Goal: Check status: Check status

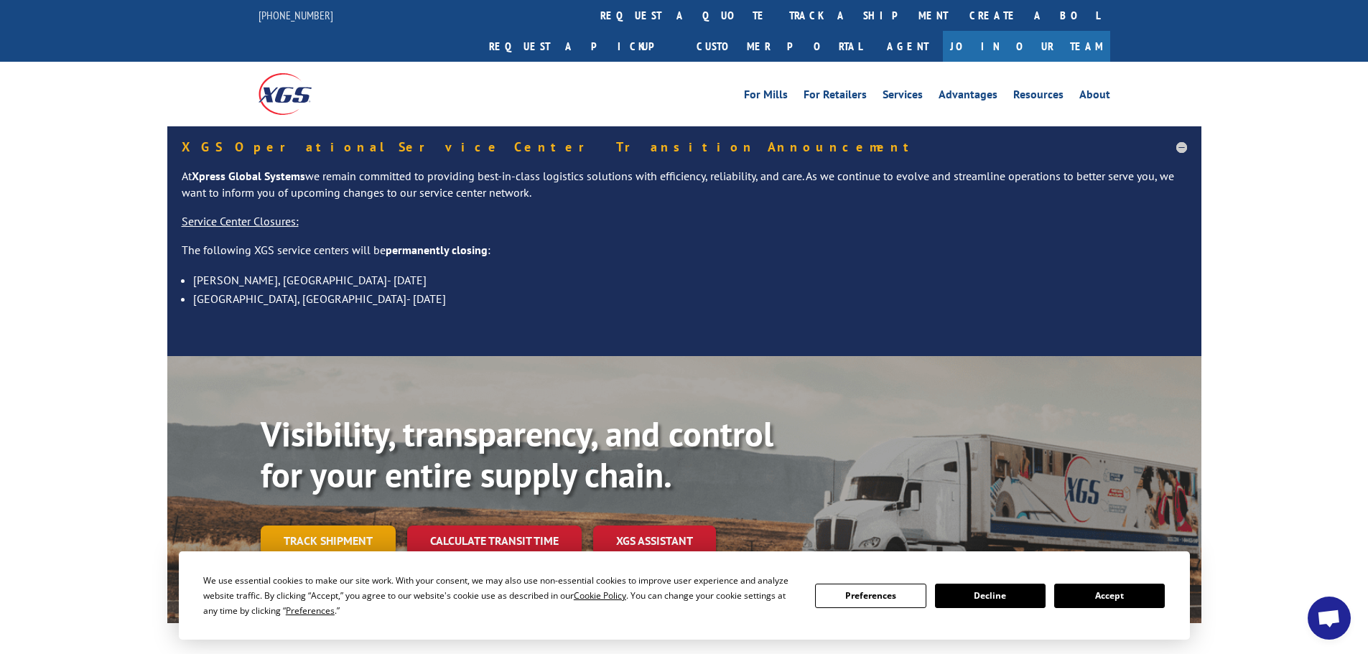
click at [358, 526] on link "Track shipment" at bounding box center [328, 541] width 135 height 30
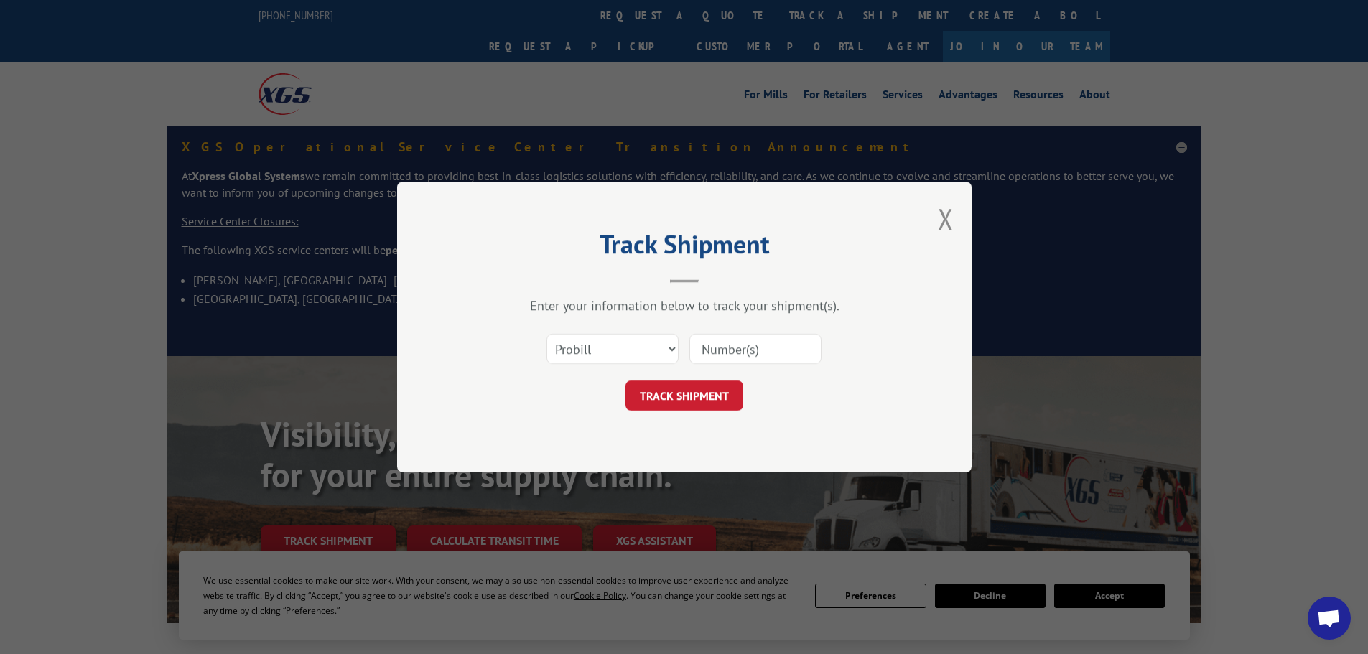
click at [704, 351] on input at bounding box center [756, 349] width 132 height 30
type input "54393644"
click at [684, 399] on button "TRACK SHIPMENT" at bounding box center [685, 396] width 118 height 30
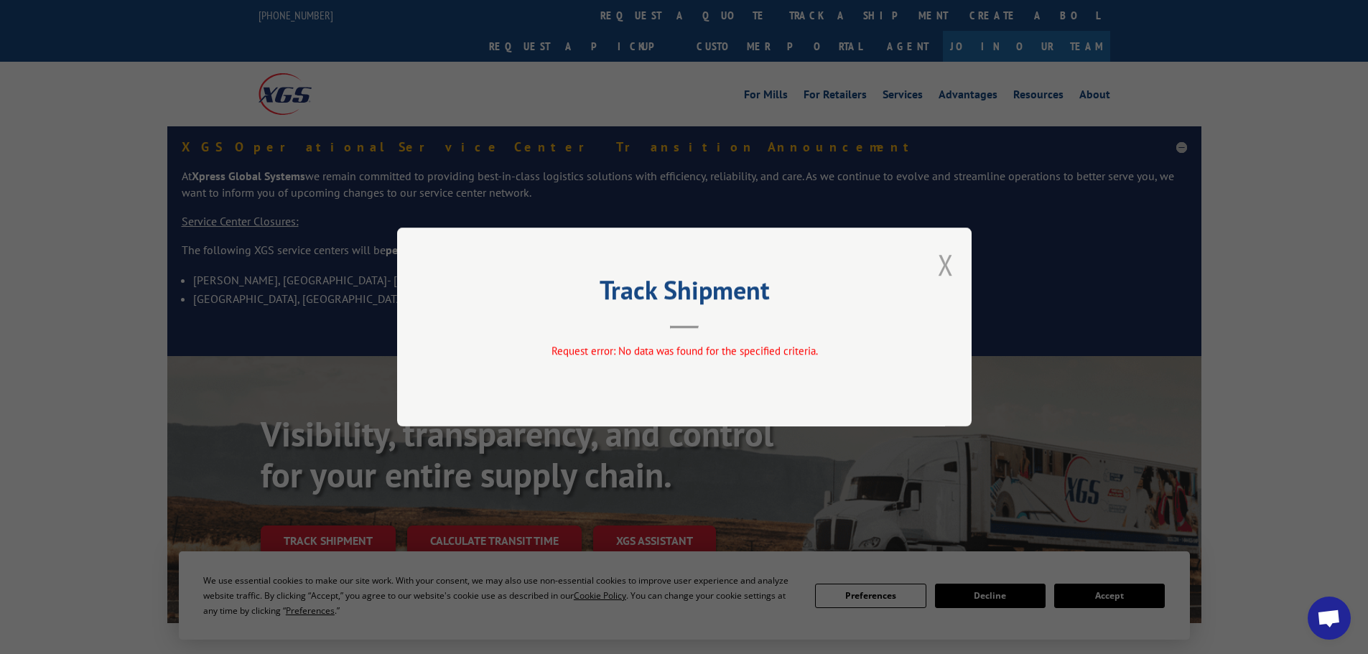
click at [946, 266] on button "Close modal" at bounding box center [946, 265] width 16 height 38
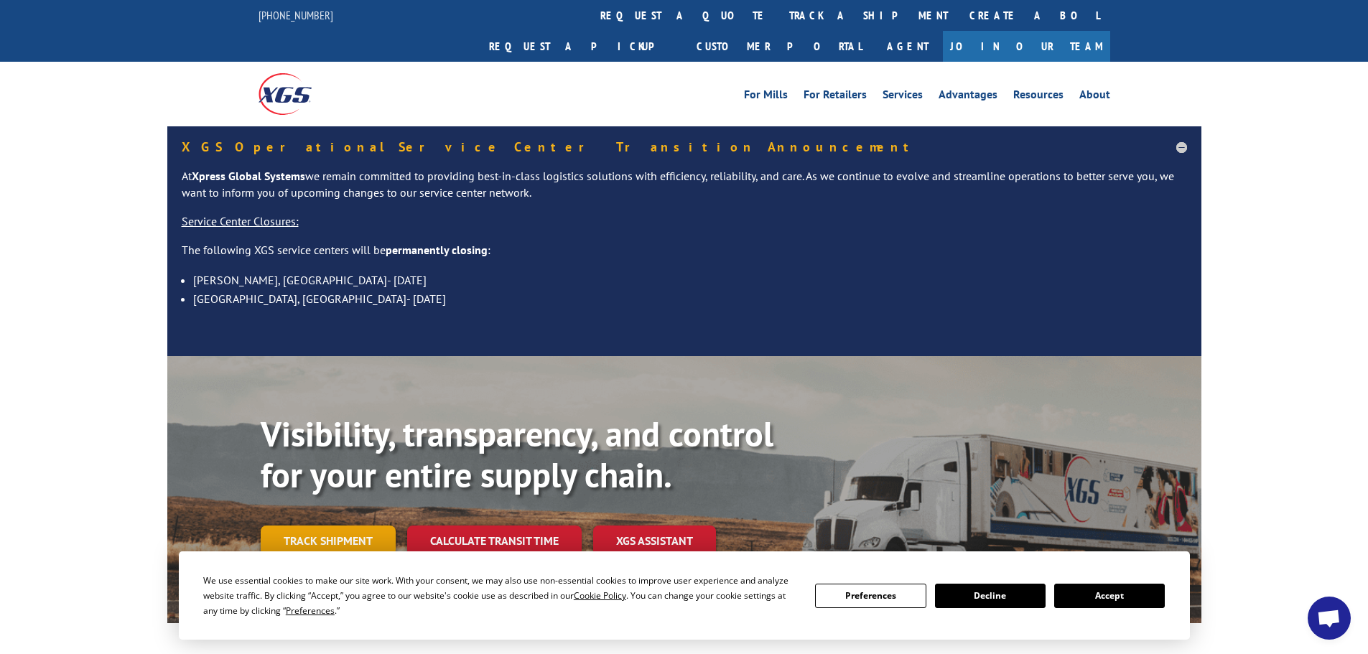
click at [359, 526] on link "Track shipment" at bounding box center [328, 541] width 135 height 30
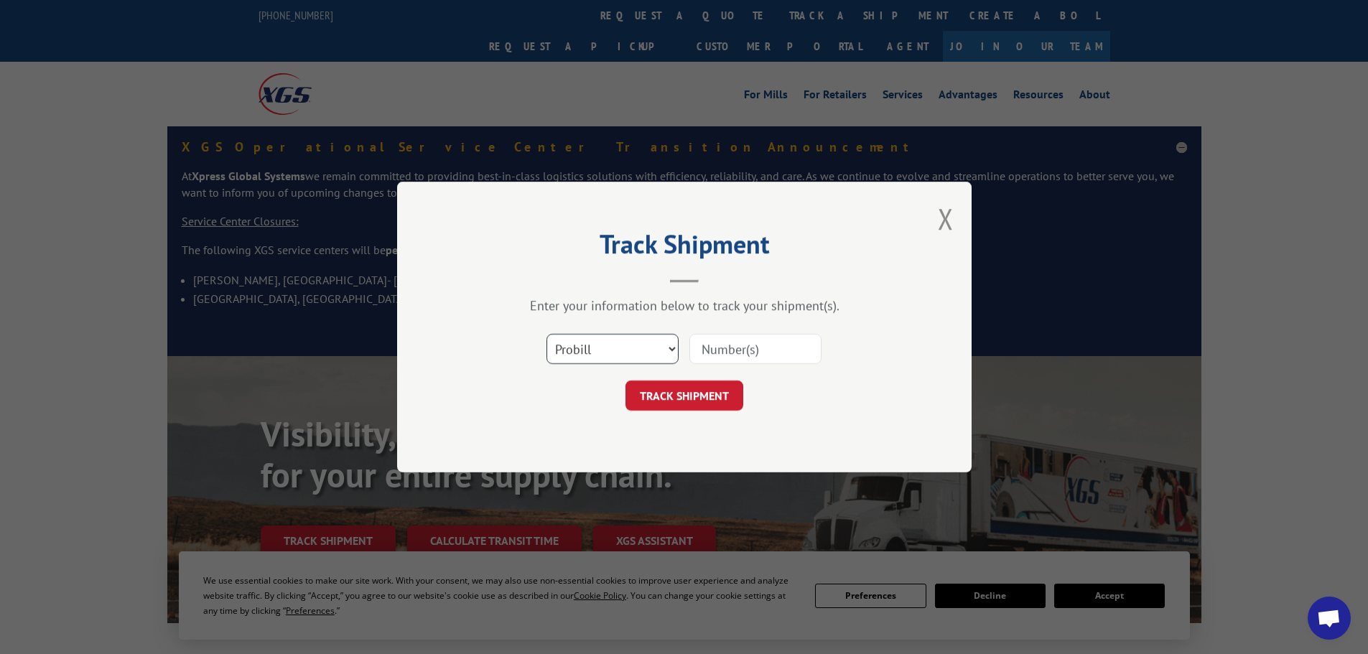
click at [671, 346] on select "Select category... Probill BOL PO" at bounding box center [613, 349] width 132 height 30
select select "bol"
click at [547, 334] on select "Select category... Probill BOL PO" at bounding box center [613, 349] width 132 height 30
click at [737, 352] on input at bounding box center [756, 349] width 132 height 30
type input "5"
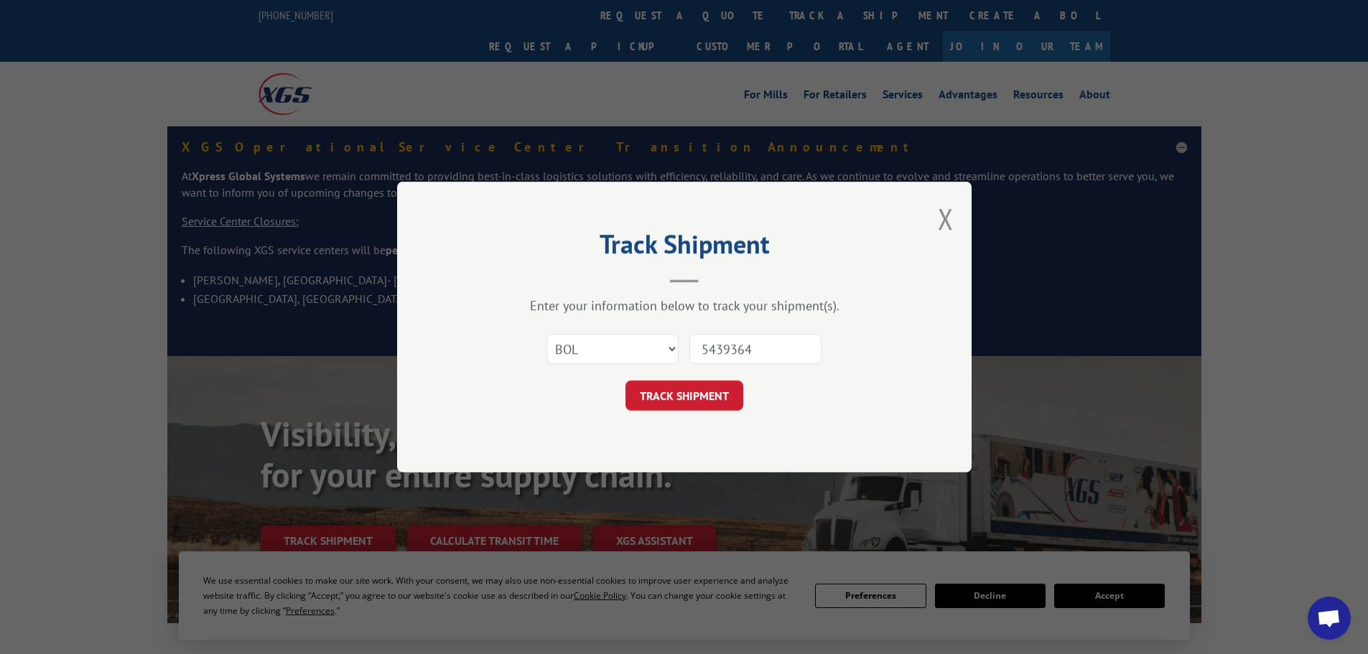
type input "54393644"
click button "TRACK SHIPMENT" at bounding box center [685, 396] width 118 height 30
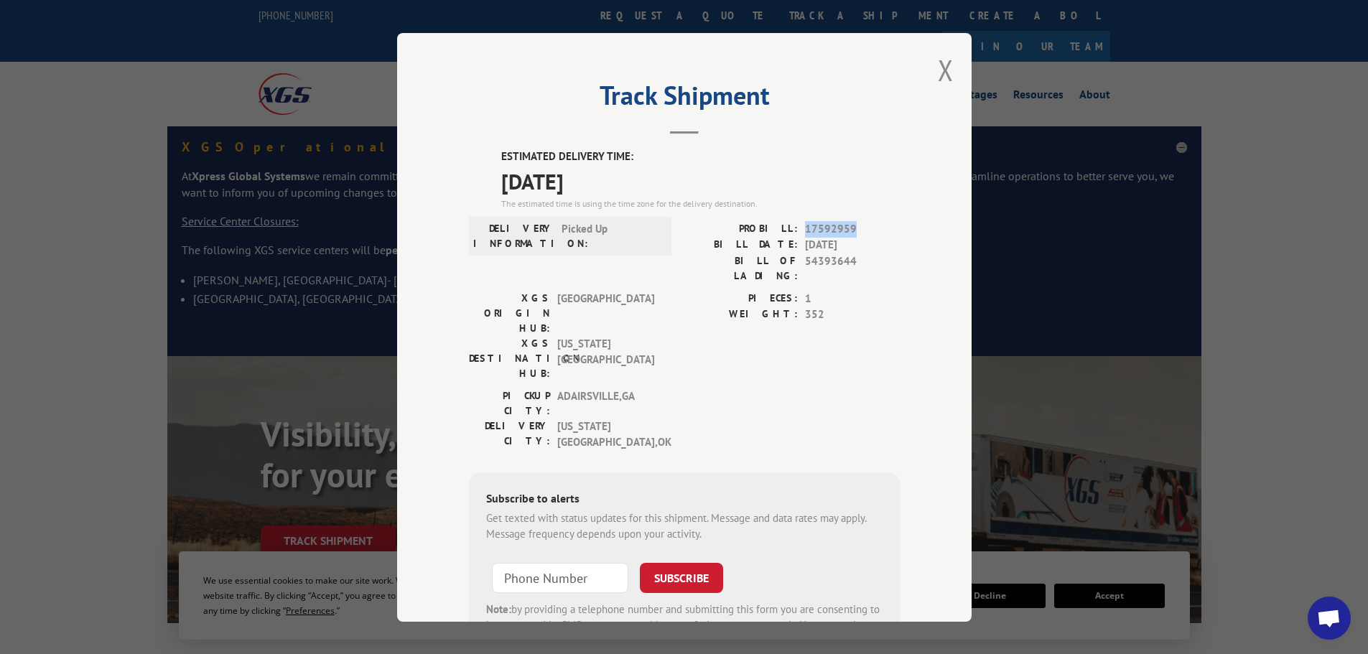
drag, startPoint x: 802, startPoint y: 224, endPoint x: 850, endPoint y: 230, distance: 49.2
click at [850, 230] on span "17592959" at bounding box center [852, 229] width 95 height 17
copy span "17592959"
click at [931, 65] on div "Track Shipment ESTIMATED DELIVERY TIME: [DATE] The estimated time is using the …" at bounding box center [684, 327] width 575 height 589
